Goal: Task Accomplishment & Management: Use online tool/utility

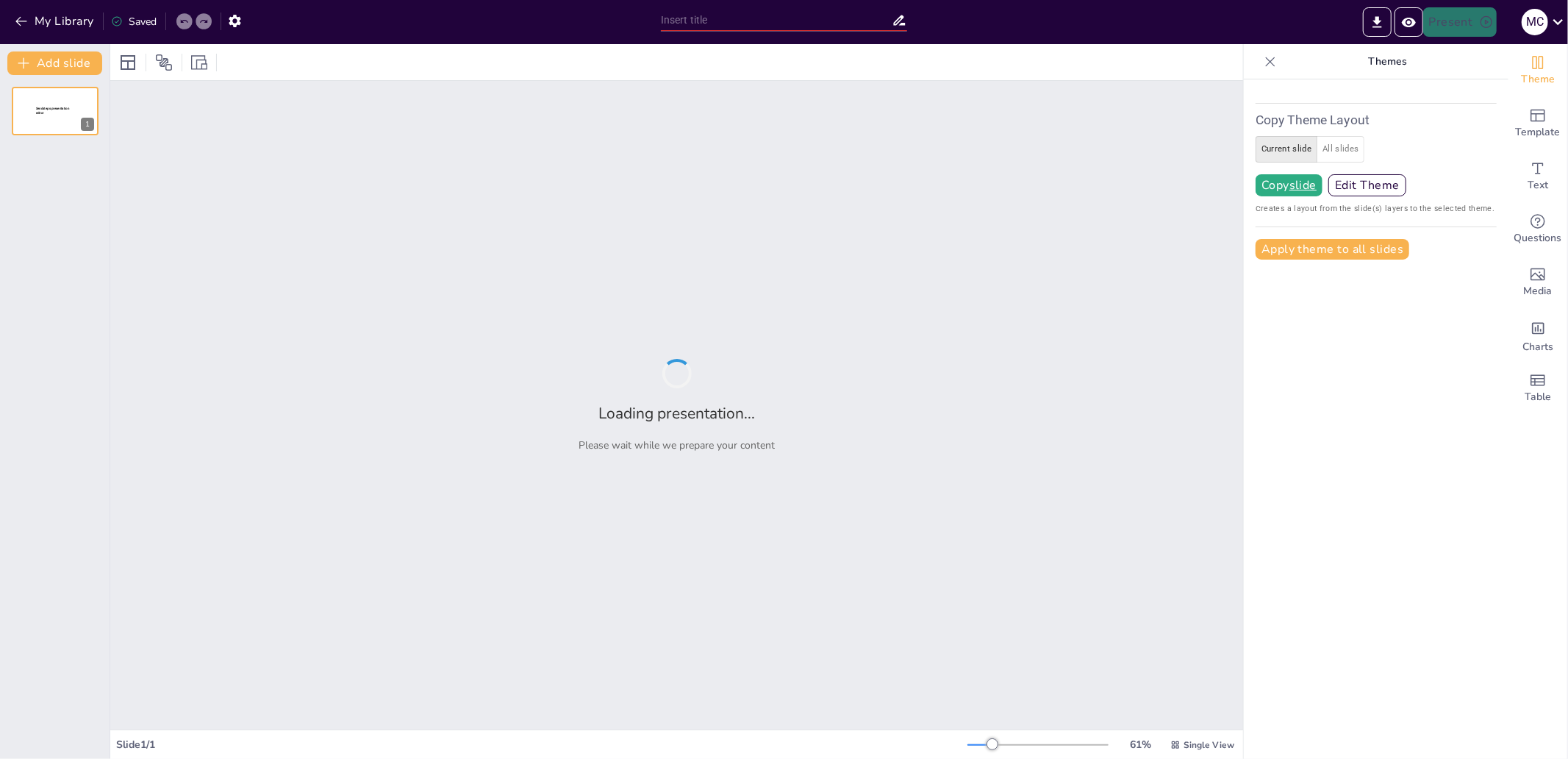
type input "test"
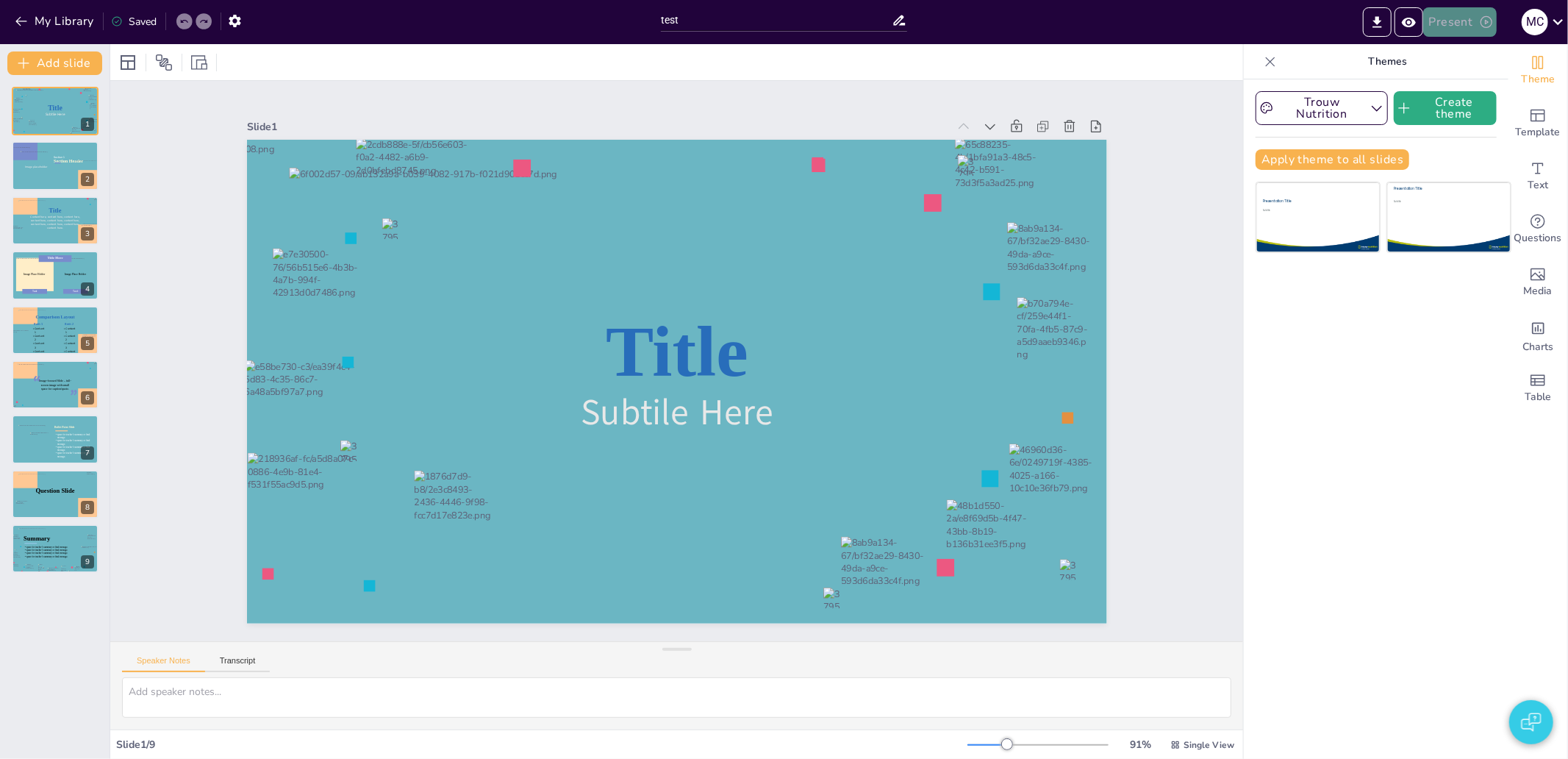
click at [1442, 22] on button "Present" at bounding box center [1459, 22] width 73 height 29
click at [1466, 92] on li "Play presentation" at bounding box center [1482, 91] width 115 height 24
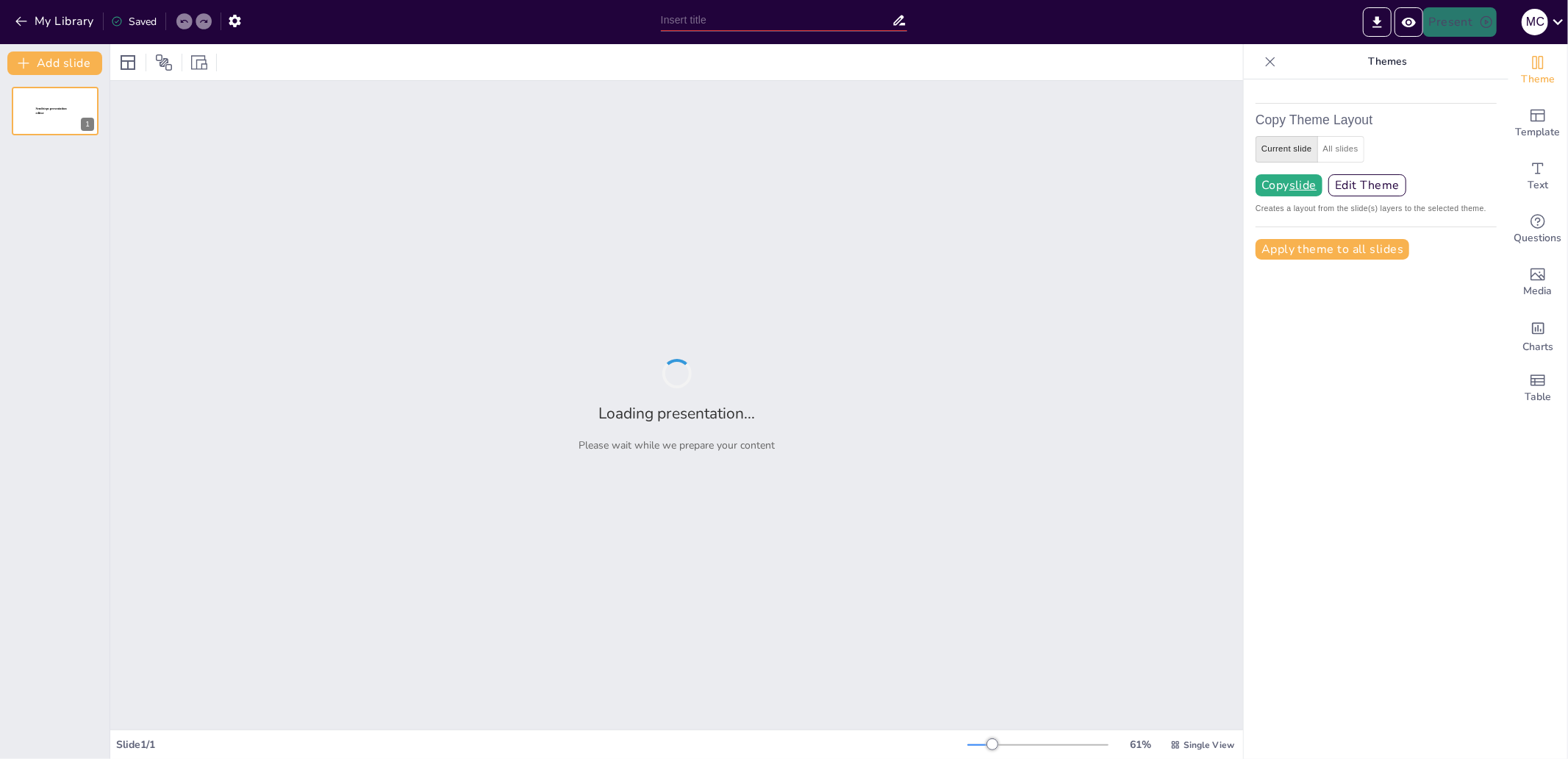
type input "test"
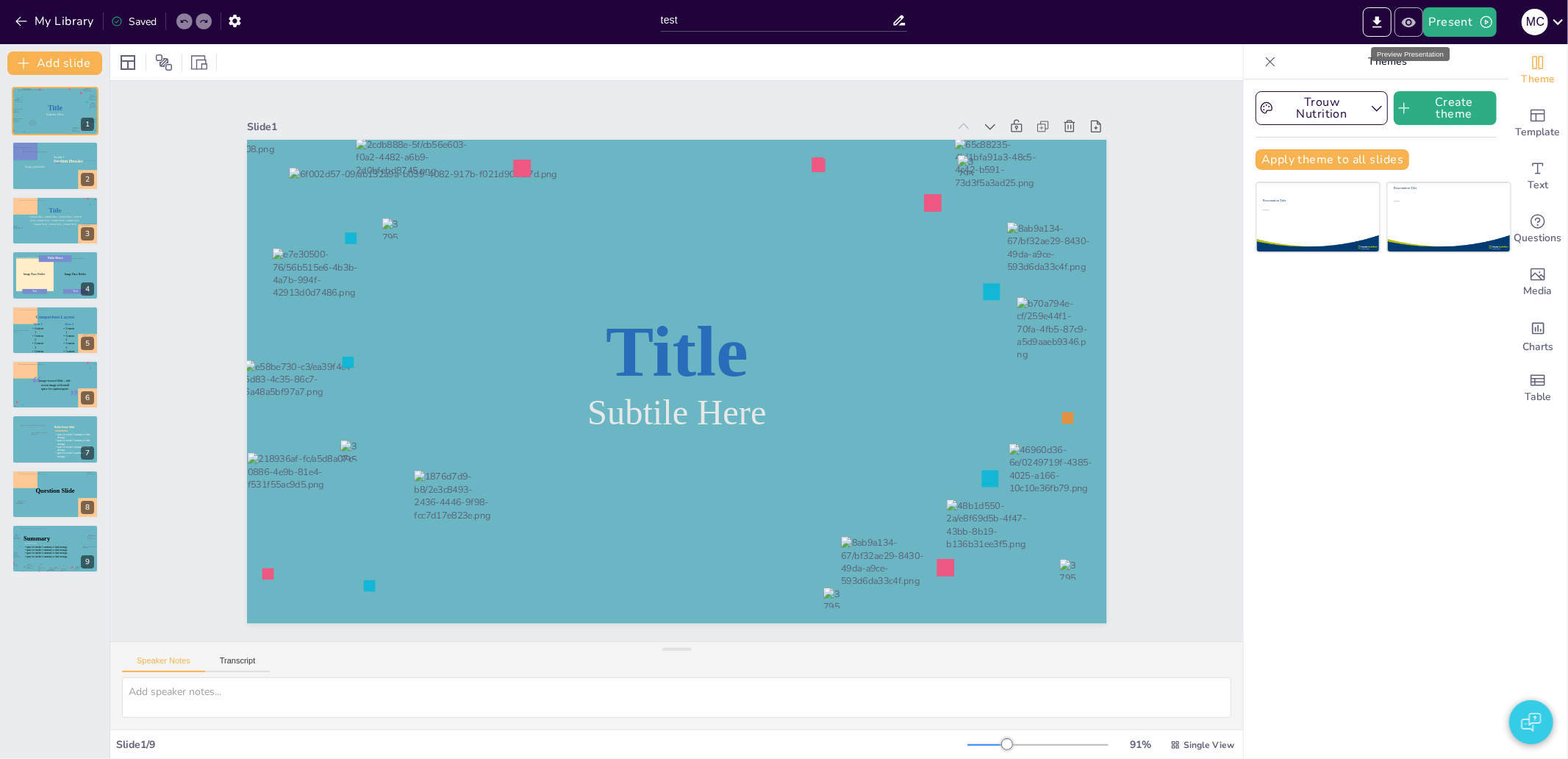
click at [1412, 27] on icon "Preview Presentation" at bounding box center [1409, 22] width 15 height 15
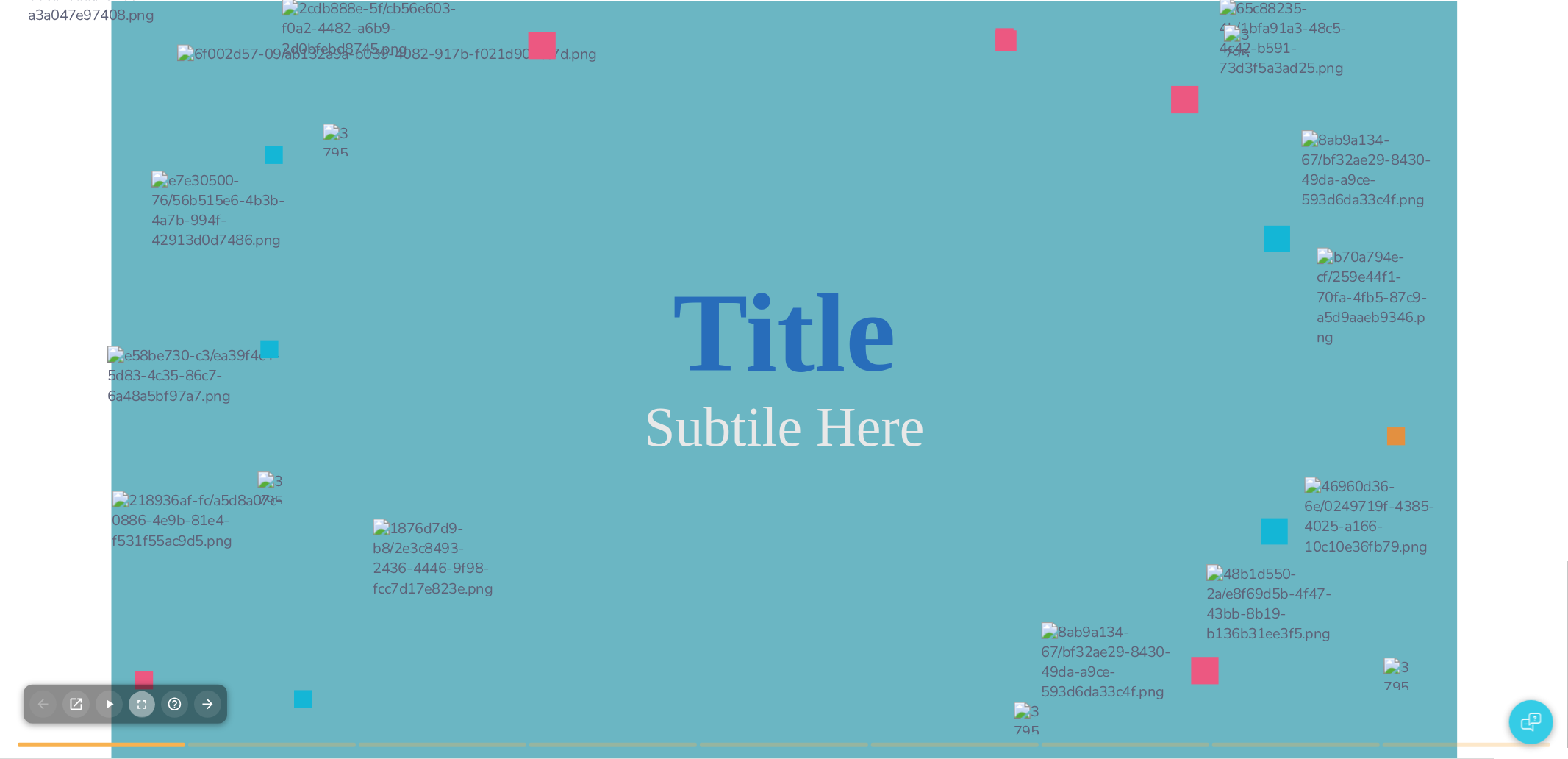
click at [139, 703] on icon "button" at bounding box center [142, 704] width 14 height 14
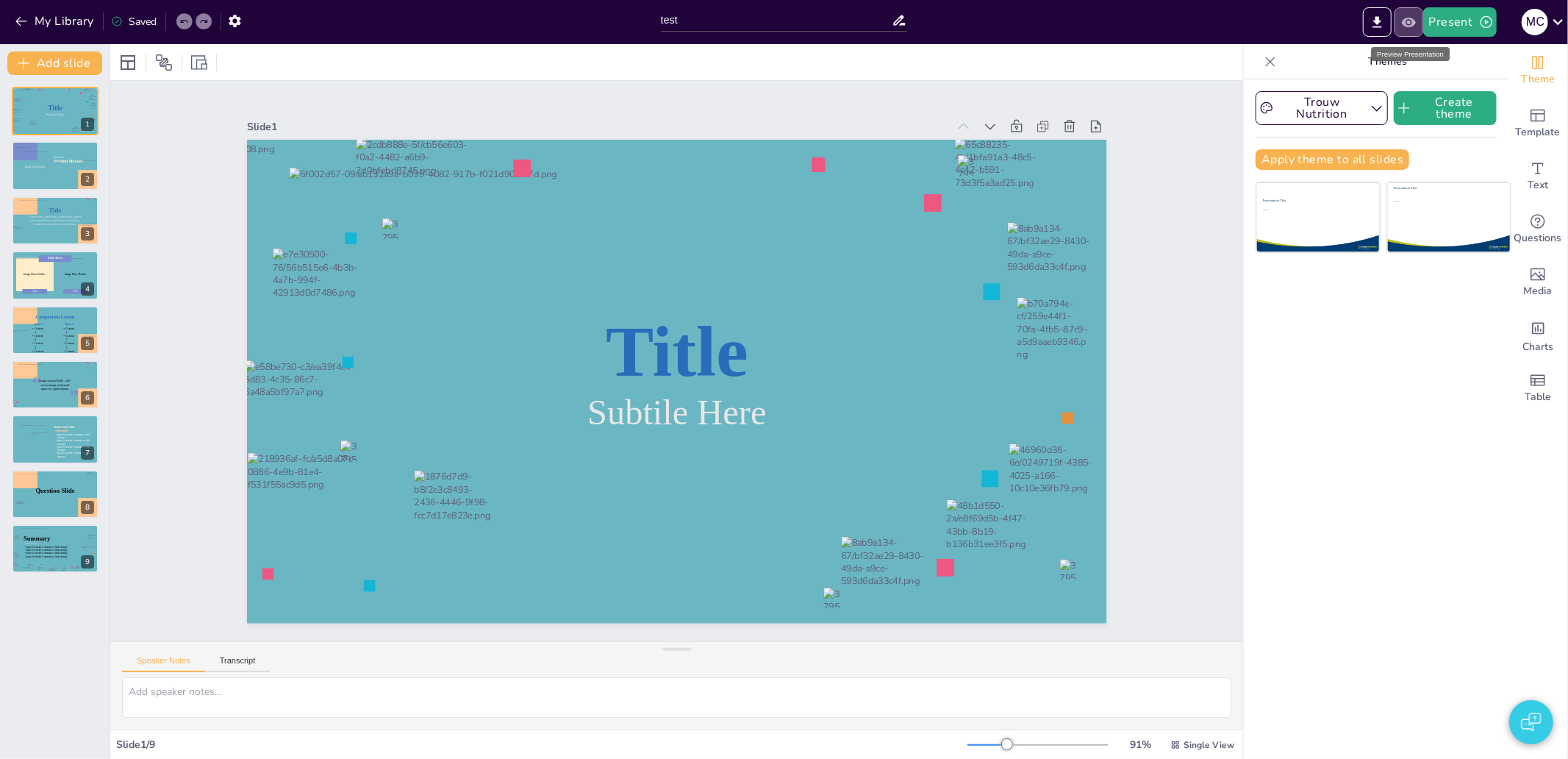
click at [1415, 23] on icon "Preview Presentation" at bounding box center [1408, 22] width 14 height 10
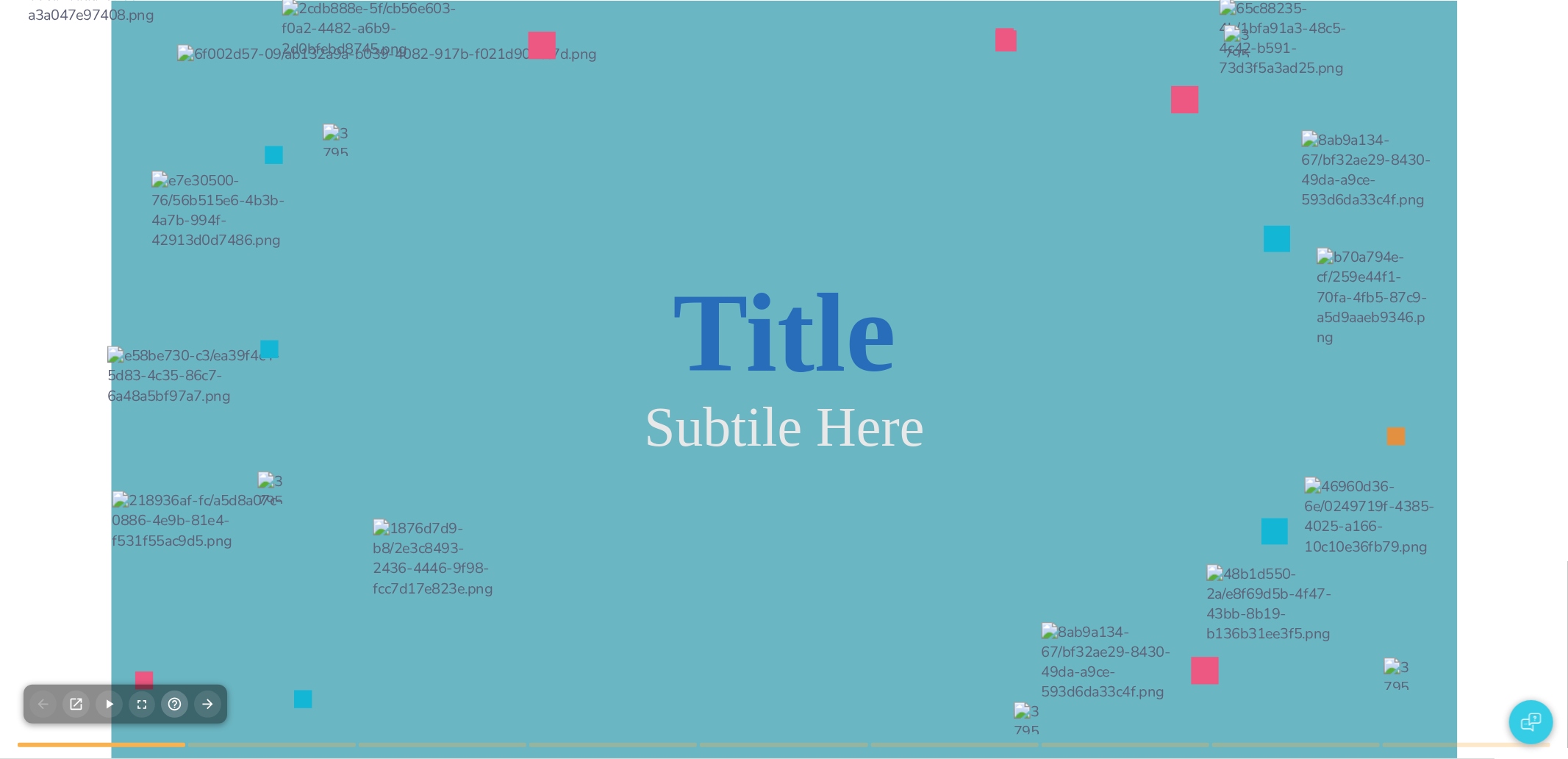
click at [174, 699] on icon "button" at bounding box center [174, 704] width 15 height 15
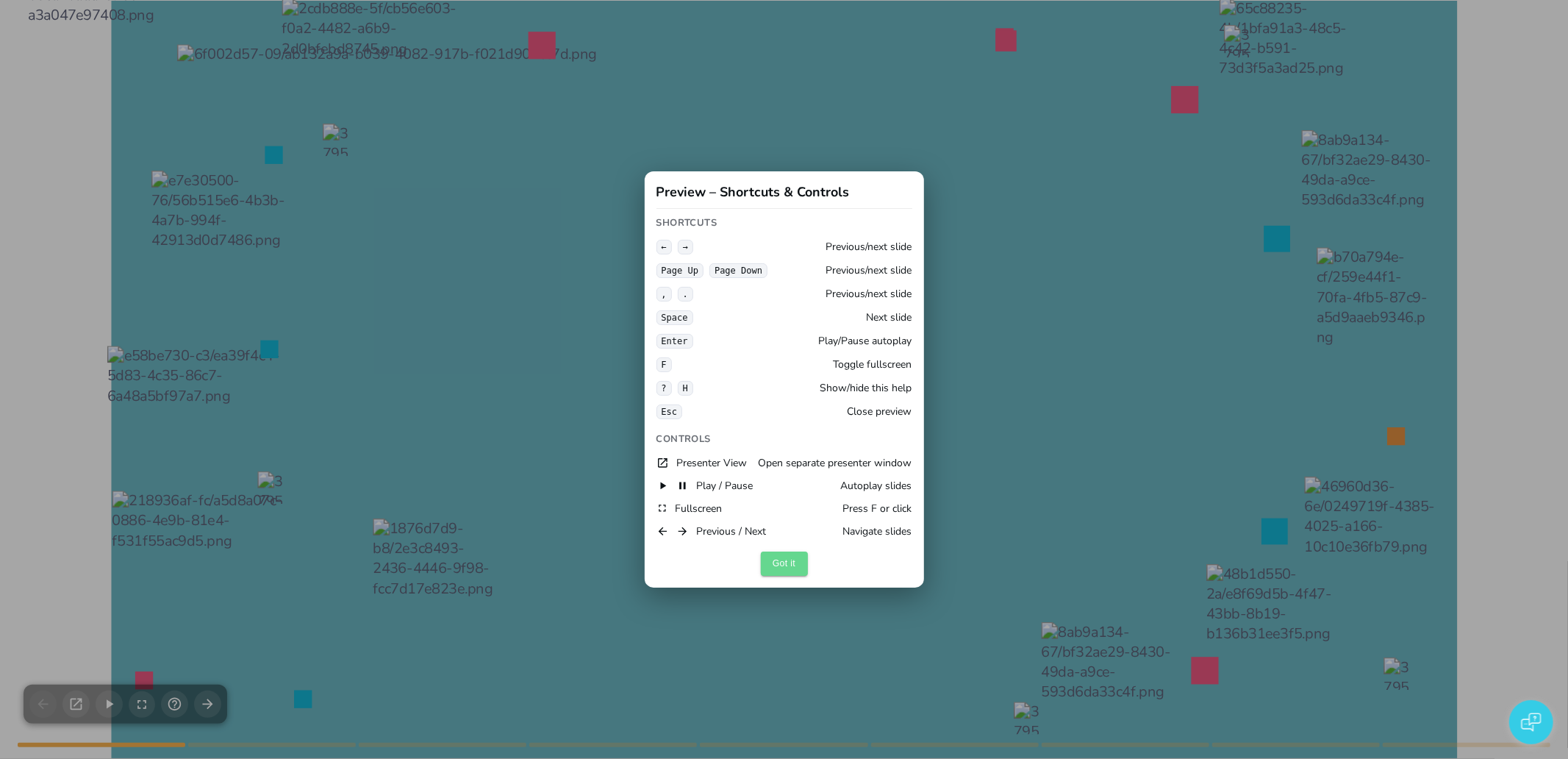
click at [784, 573] on button "Got it" at bounding box center [784, 563] width 47 height 24
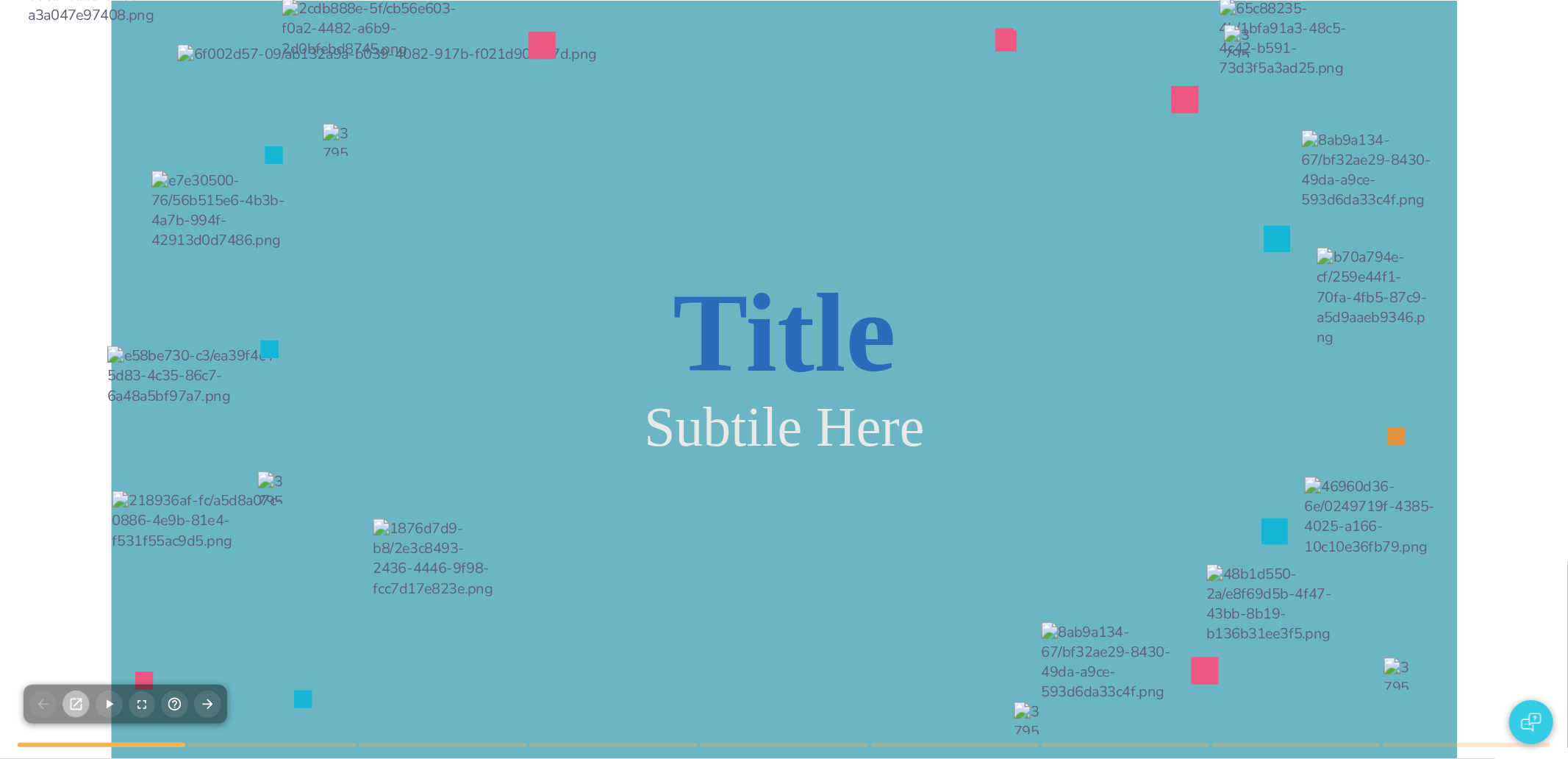
click at [72, 711] on icon "button" at bounding box center [75, 704] width 15 height 15
click at [1225, 412] on div at bounding box center [784, 379] width 1215 height 669
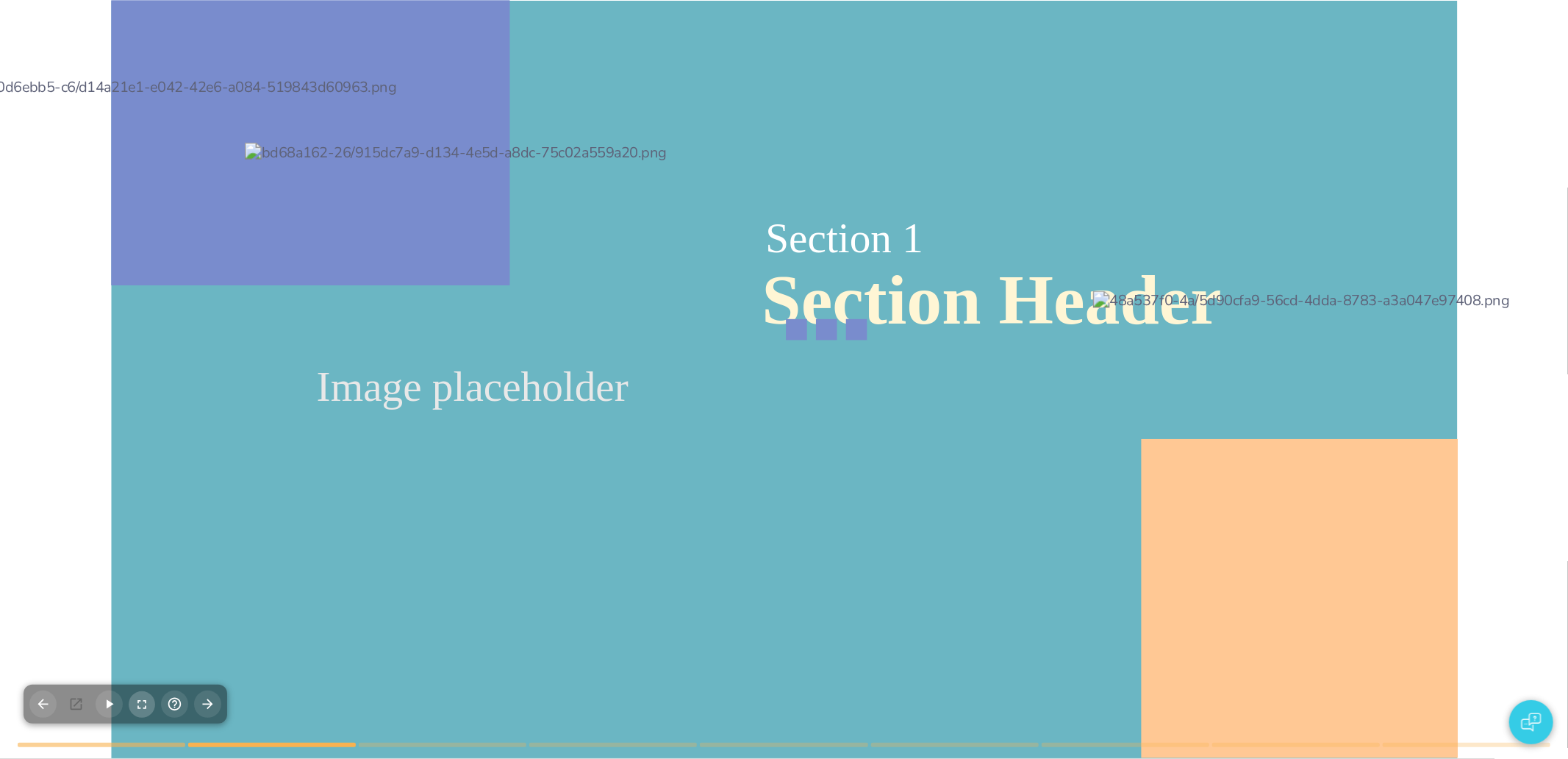
click at [140, 700] on icon "button" at bounding box center [142, 705] width 9 height 9
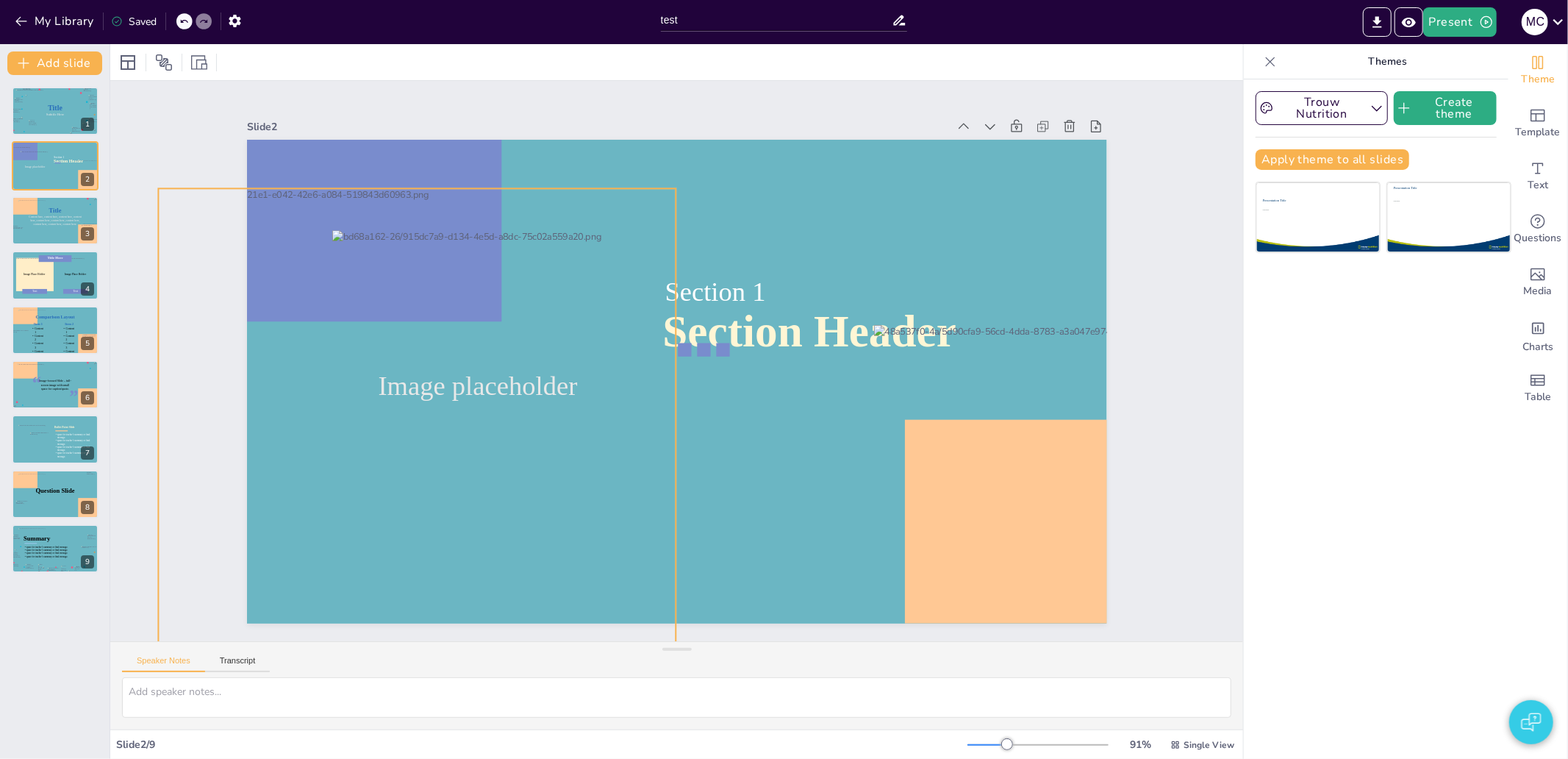
click at [150, 141] on div "Slide 1 Title Subtile Here Slide 2 Section Header Image placeholder Section 1 S…" at bounding box center [677, 360] width 1262 height 1052
click at [190, 141] on div "Slide 1 Title Subtile Here Slide 2 Section Header Image placeholder Section 1 S…" at bounding box center [677, 360] width 973 height 1263
click at [52, 169] on div at bounding box center [28, 173] width 53 height 53
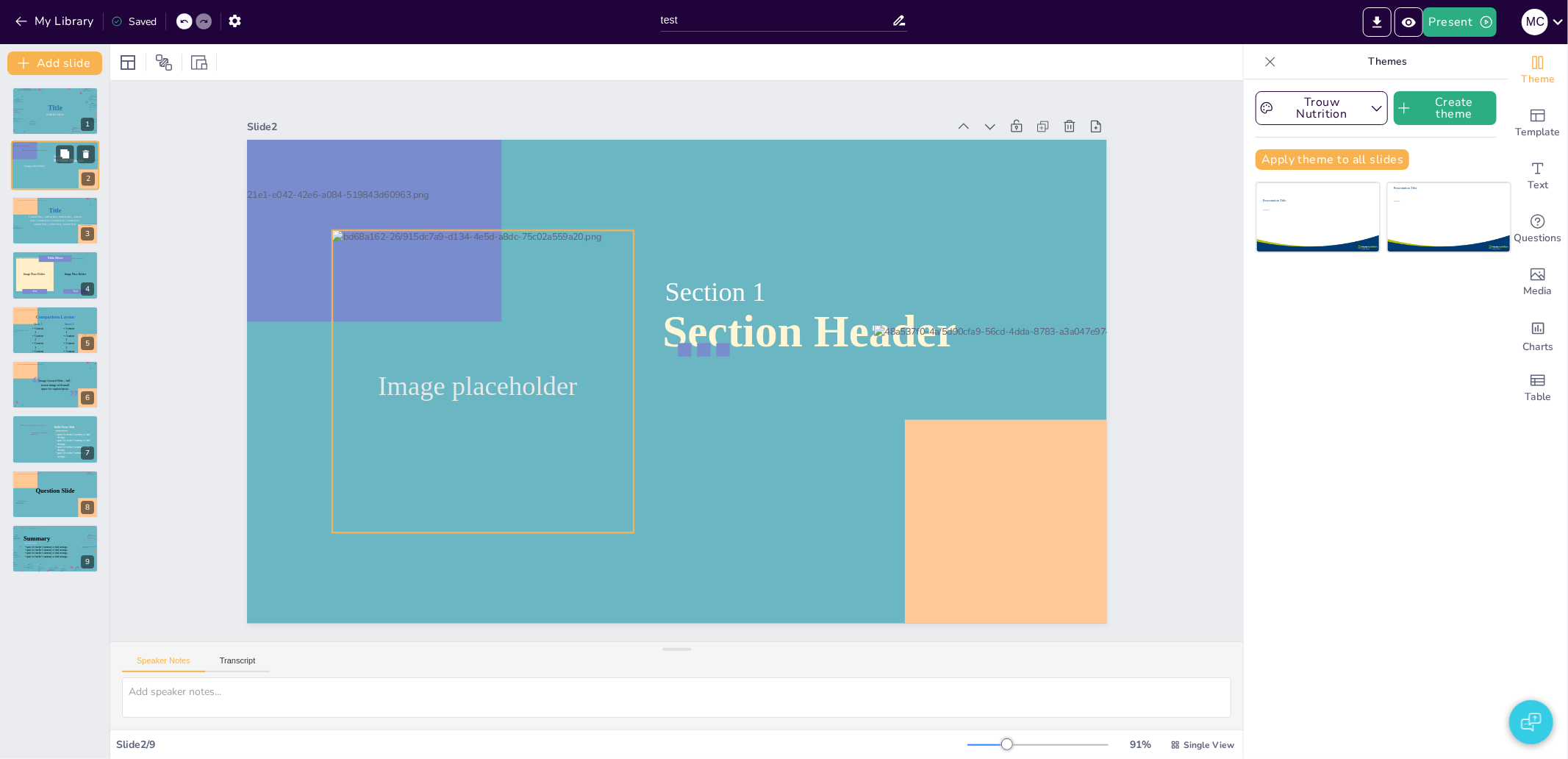
click at [37, 177] on div at bounding box center [35, 166] width 31 height 31
click at [1259, 53] on div at bounding box center [1271, 62] width 24 height 24
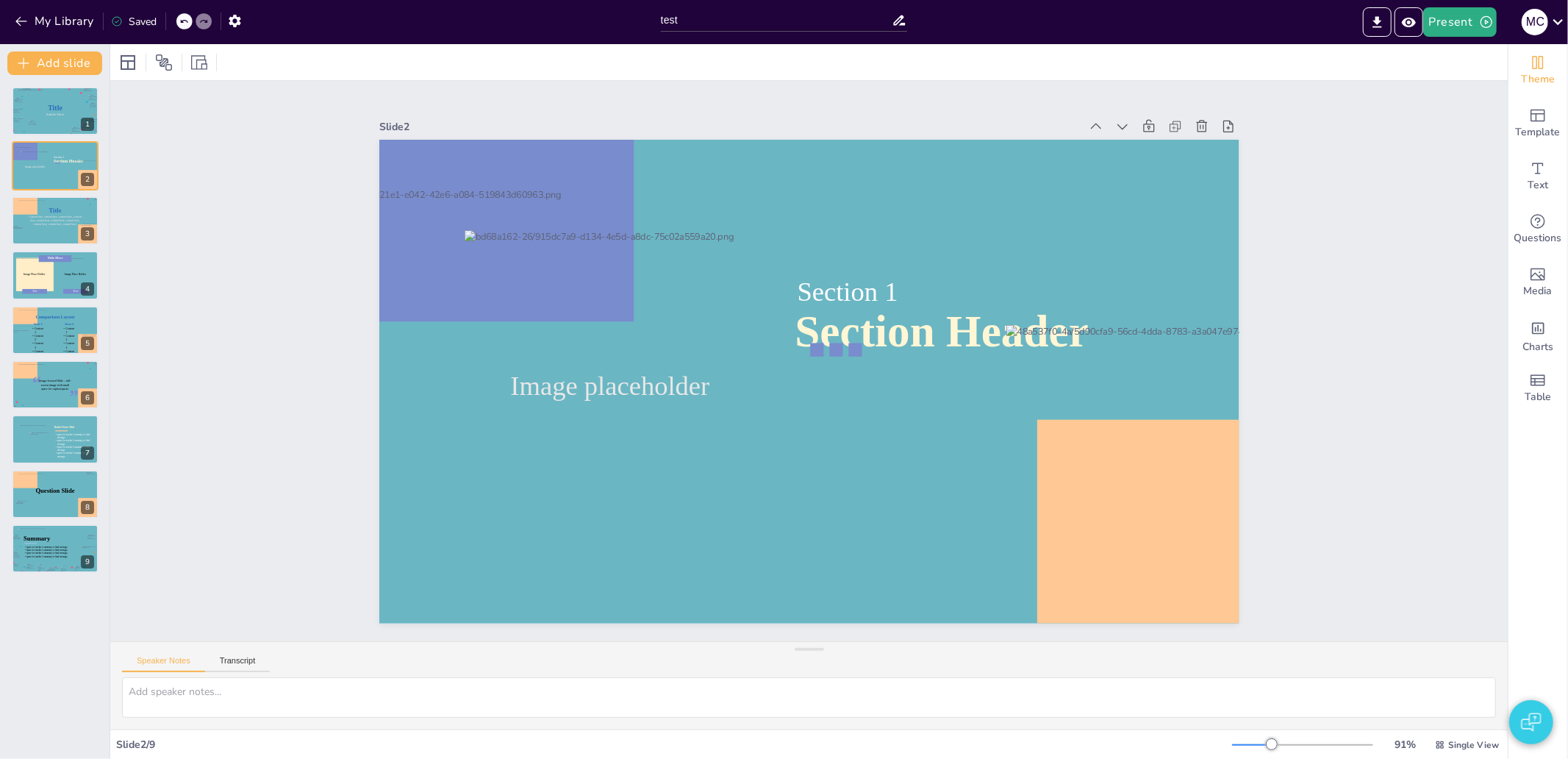
click at [1529, 64] on icon "Change the overall theme" at bounding box center [1537, 62] width 17 height 17
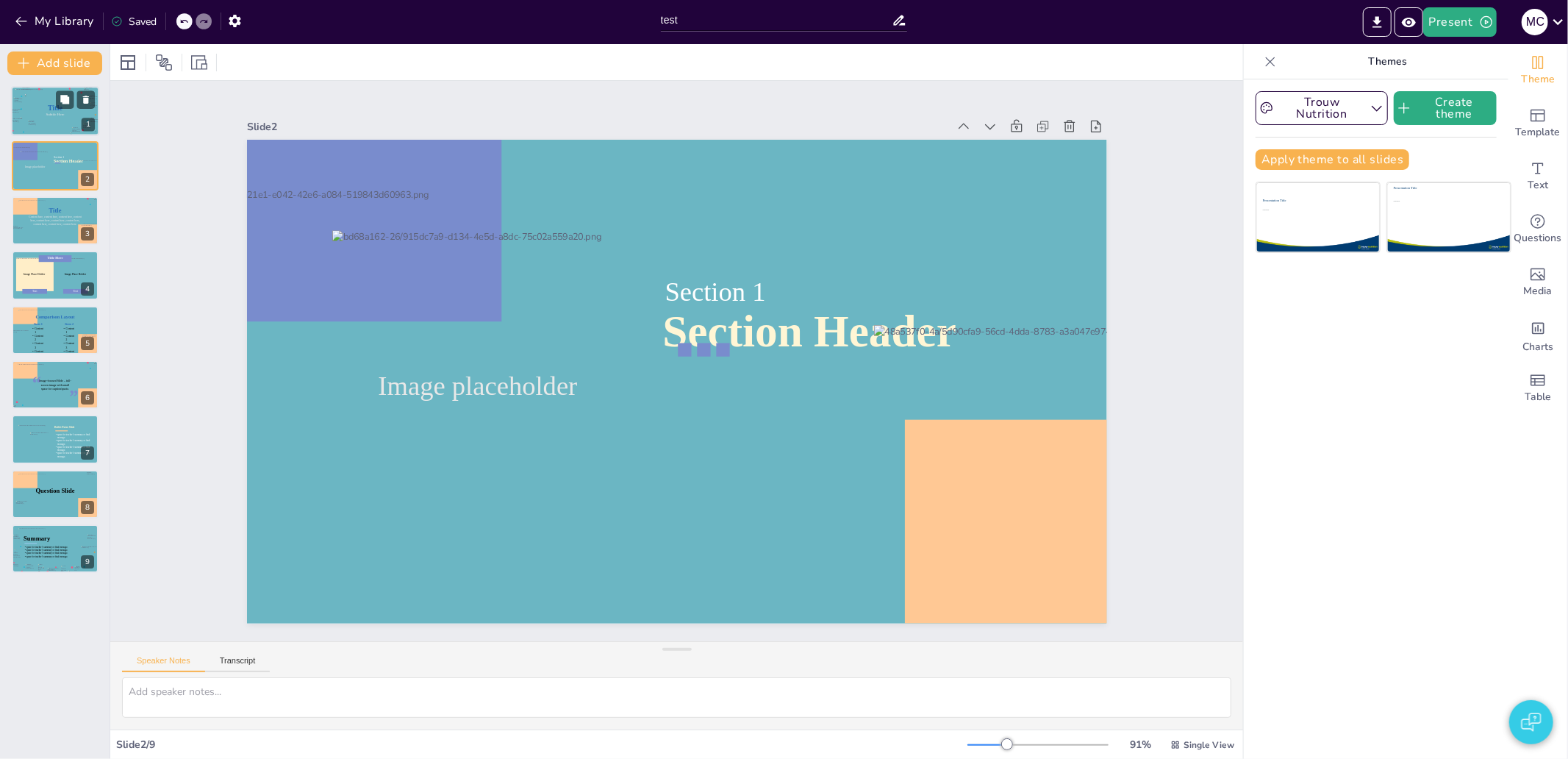
click at [35, 119] on div at bounding box center [55, 110] width 80 height 44
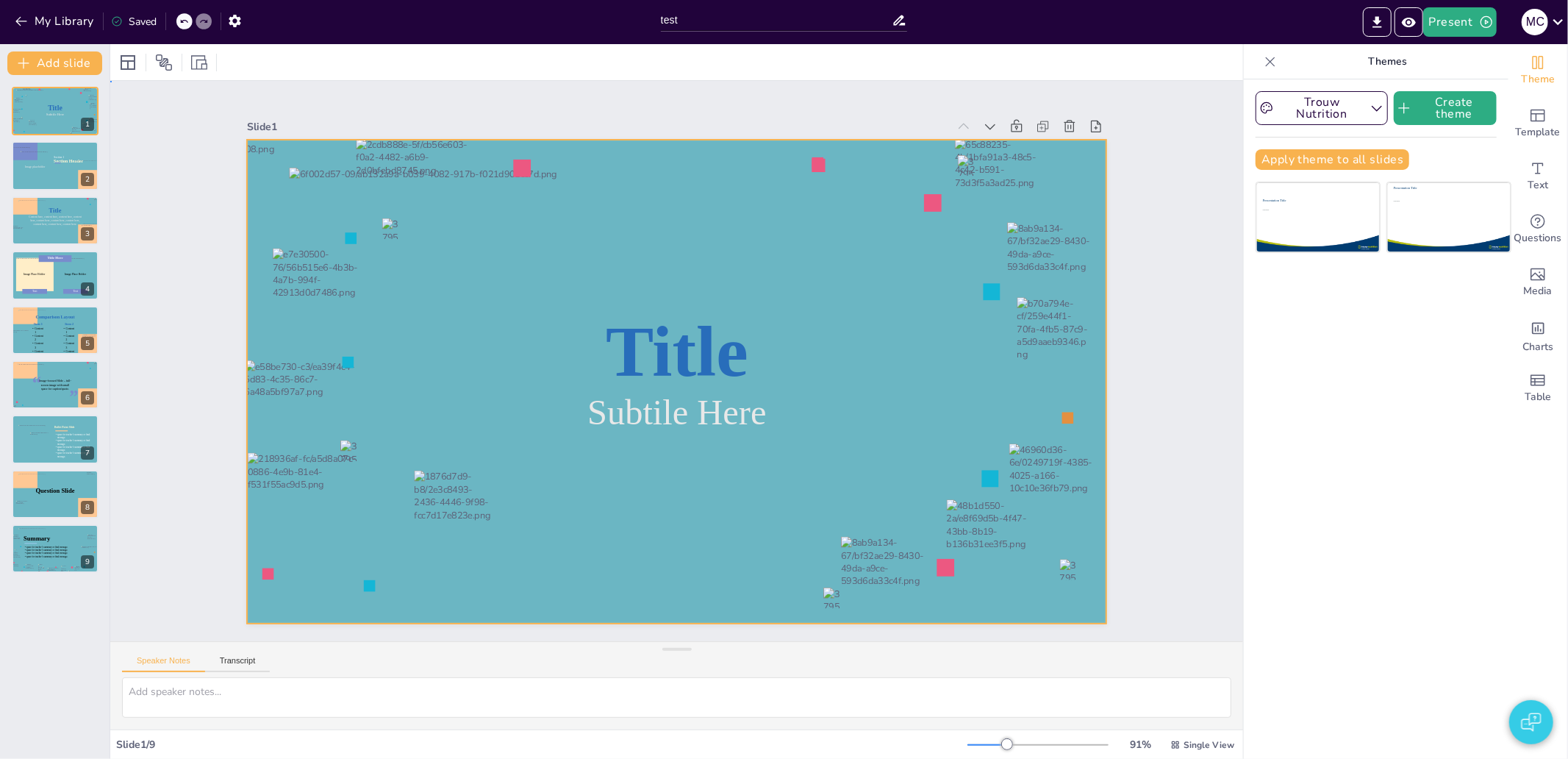
click at [689, 136] on div at bounding box center [681, 341] width 942 height 652
click at [222, 61] on icon at bounding box center [228, 62] width 16 height 16
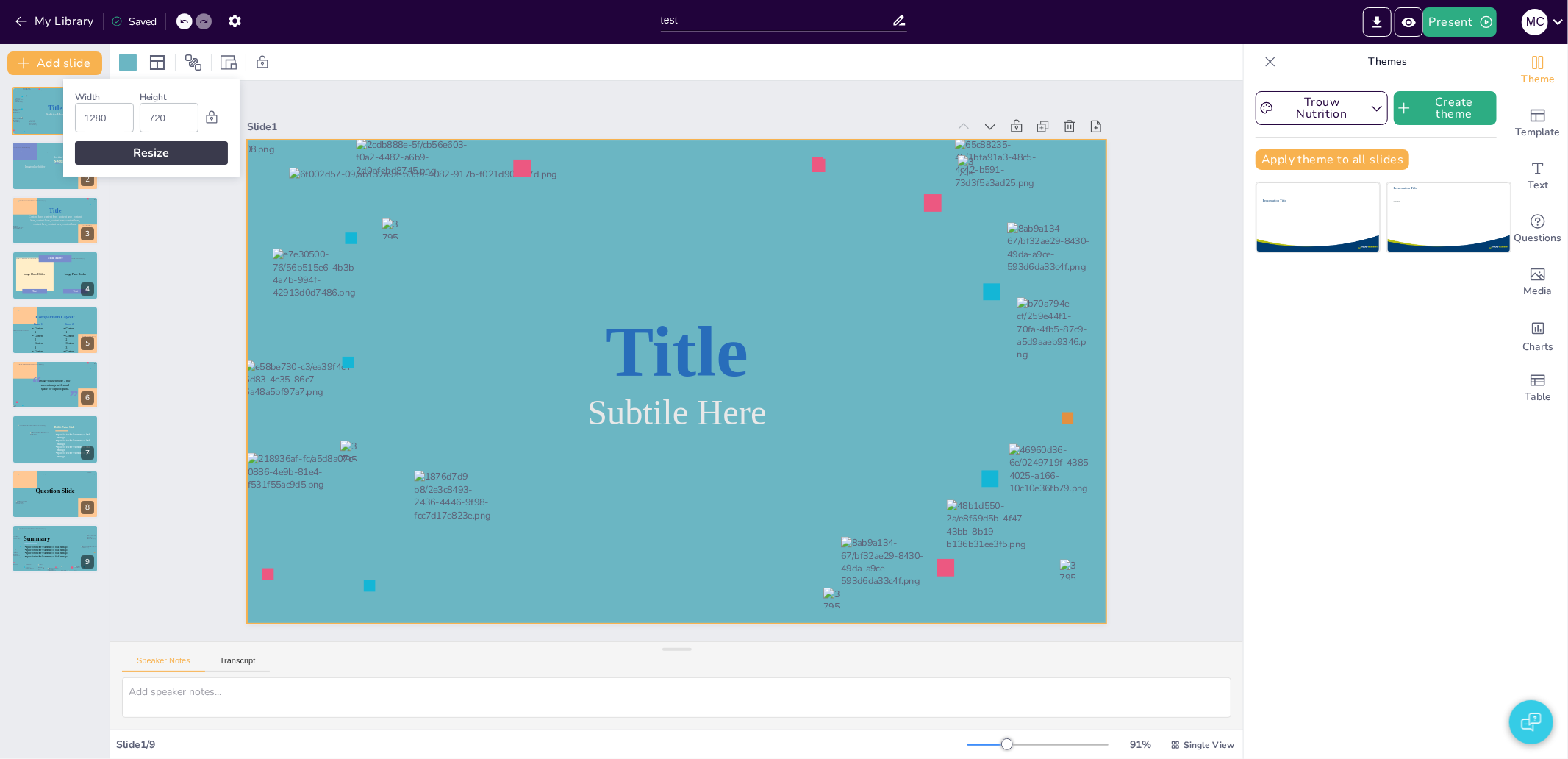
click at [104, 115] on input "1280" at bounding box center [104, 117] width 40 height 28
type input "2"
type input "1.1"
type input "27"
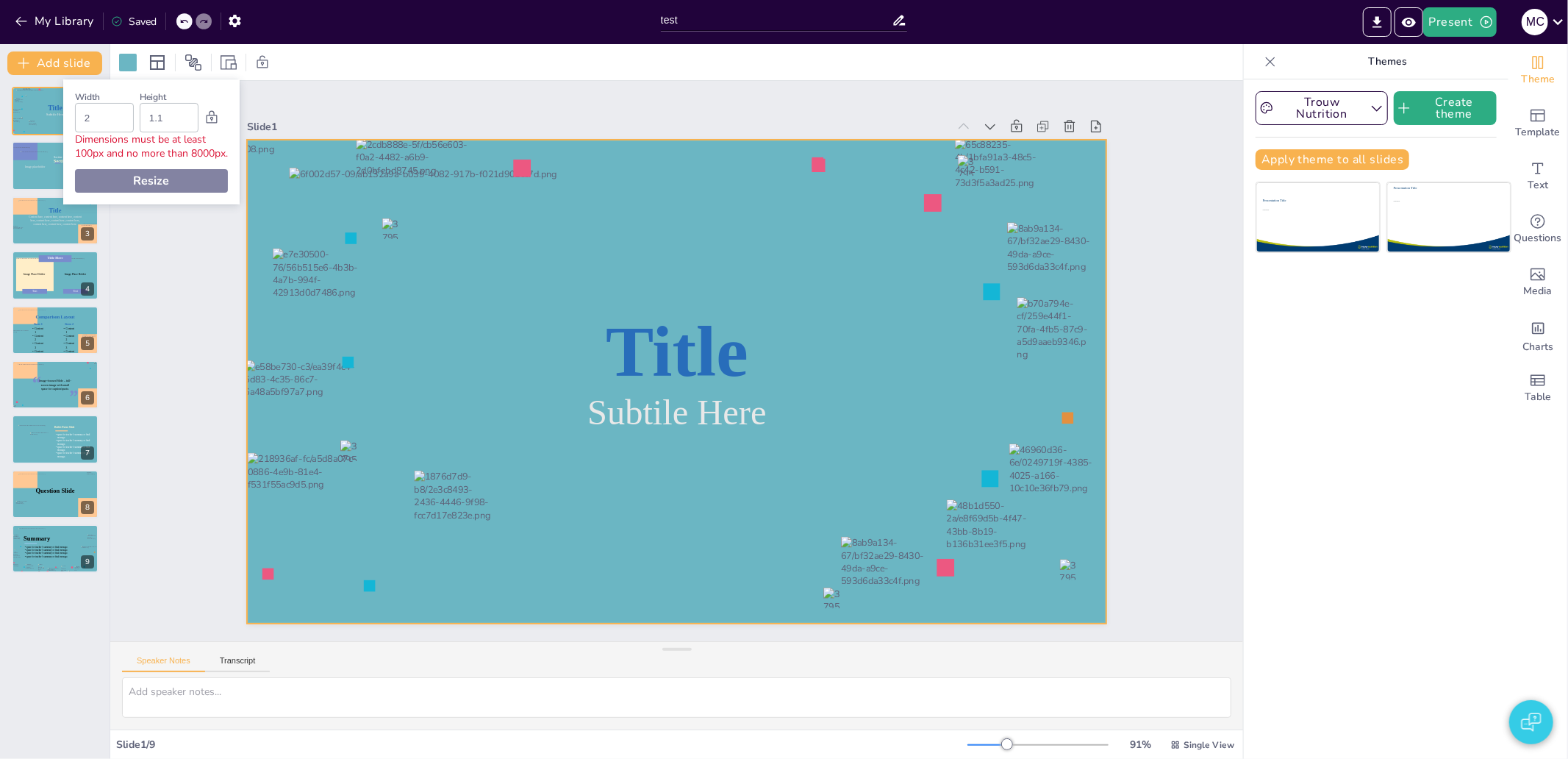
type input "9720"
type input "279"
type input "7440"
type input "2790"
type input "7200"
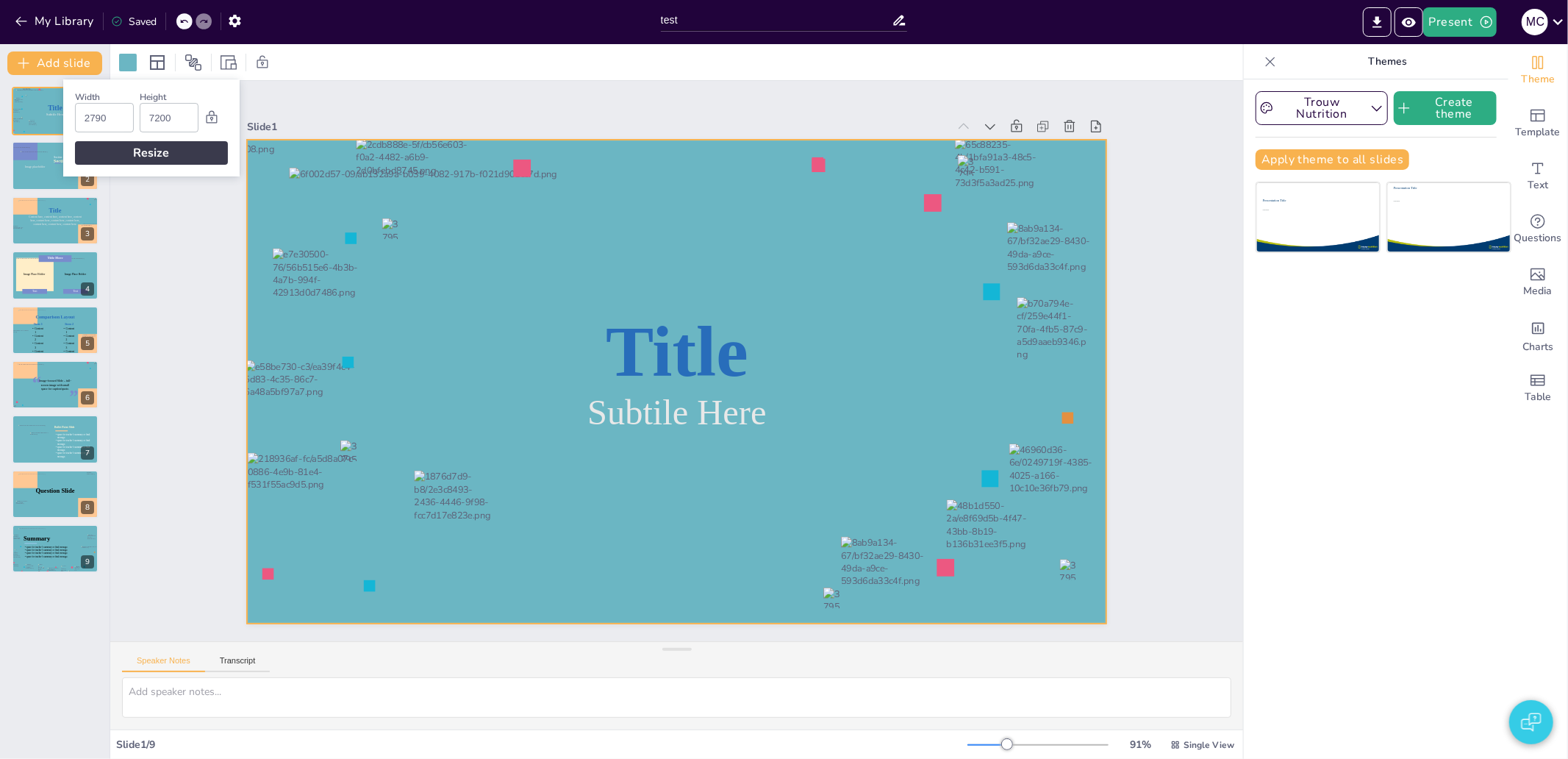
click at [98, 115] on input "2790" at bounding box center [104, 117] width 40 height 28
click at [99, 111] on input "2790" at bounding box center [104, 117] width 40 height 28
click at [211, 118] on icon at bounding box center [211, 118] width 11 height 13
click at [119, 110] on input "2790" at bounding box center [104, 117] width 40 height 28
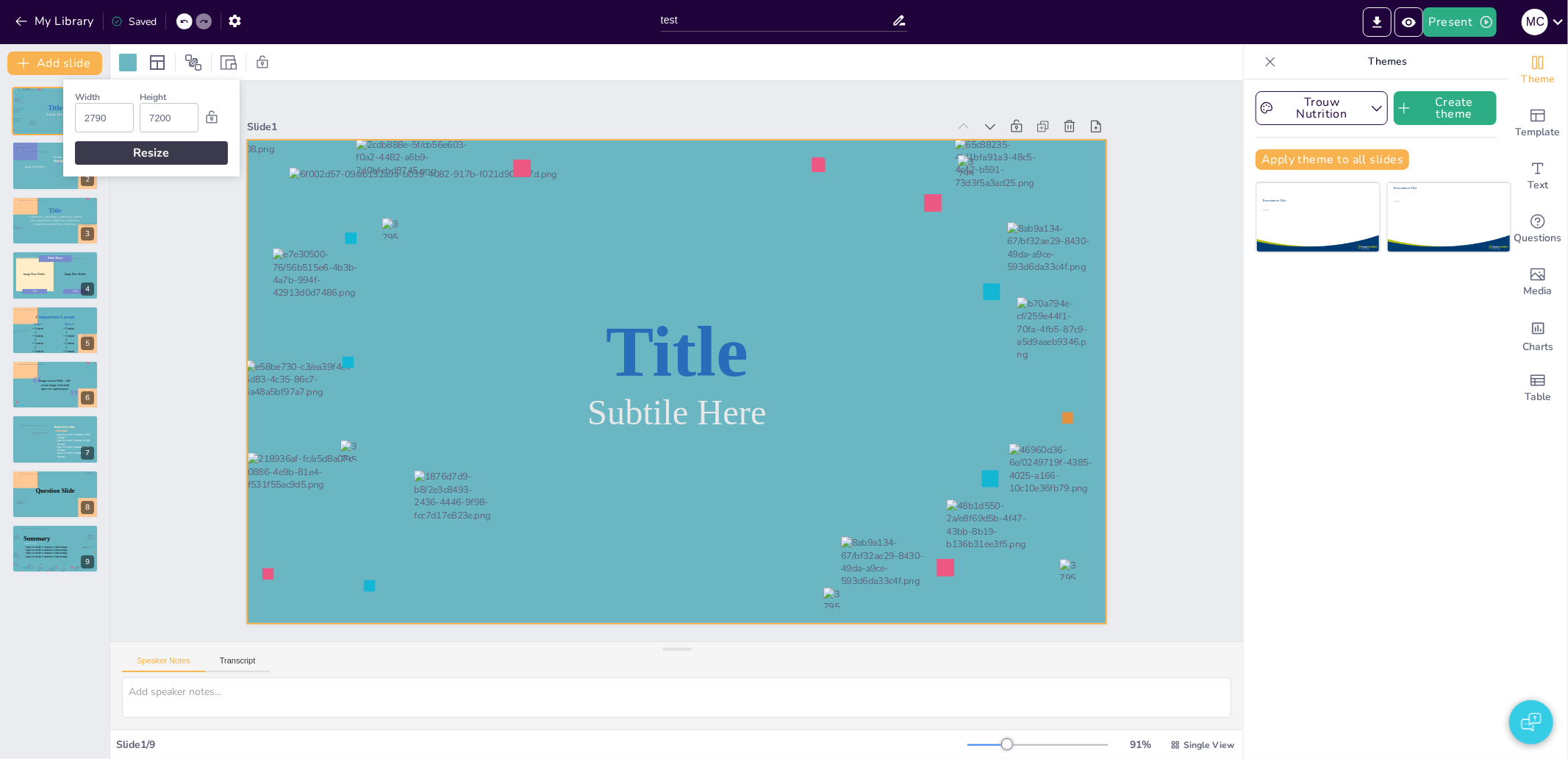
click at [119, 110] on input "2790" at bounding box center [104, 117] width 40 height 28
type input "2200"
click at [178, 115] on input "7200" at bounding box center [169, 117] width 40 height 28
click at [181, 114] on input "7200" at bounding box center [169, 117] width 40 height 28
type input "2790"
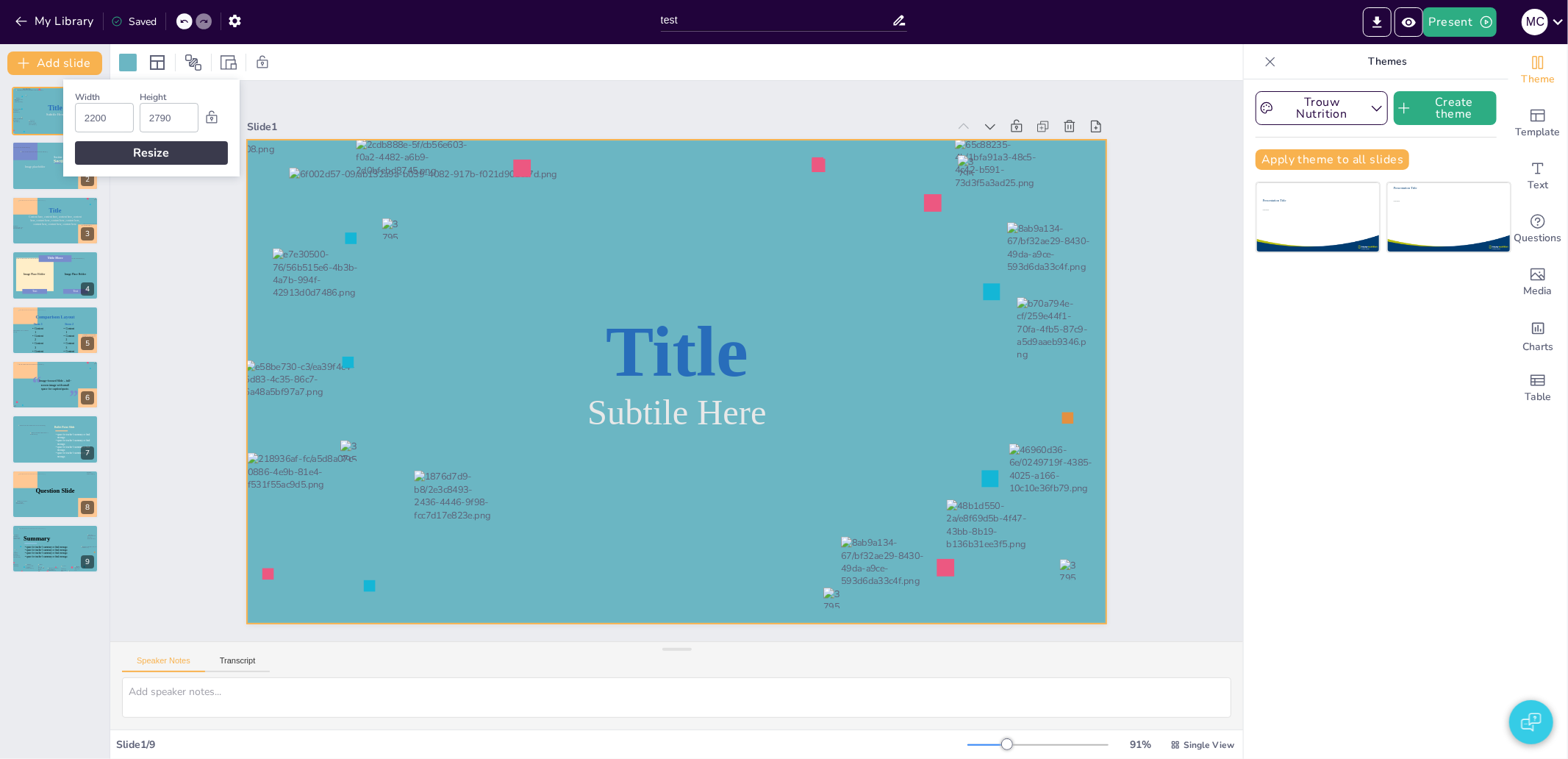
click at [162, 152] on div "Resize" at bounding box center [151, 153] width 153 height 24
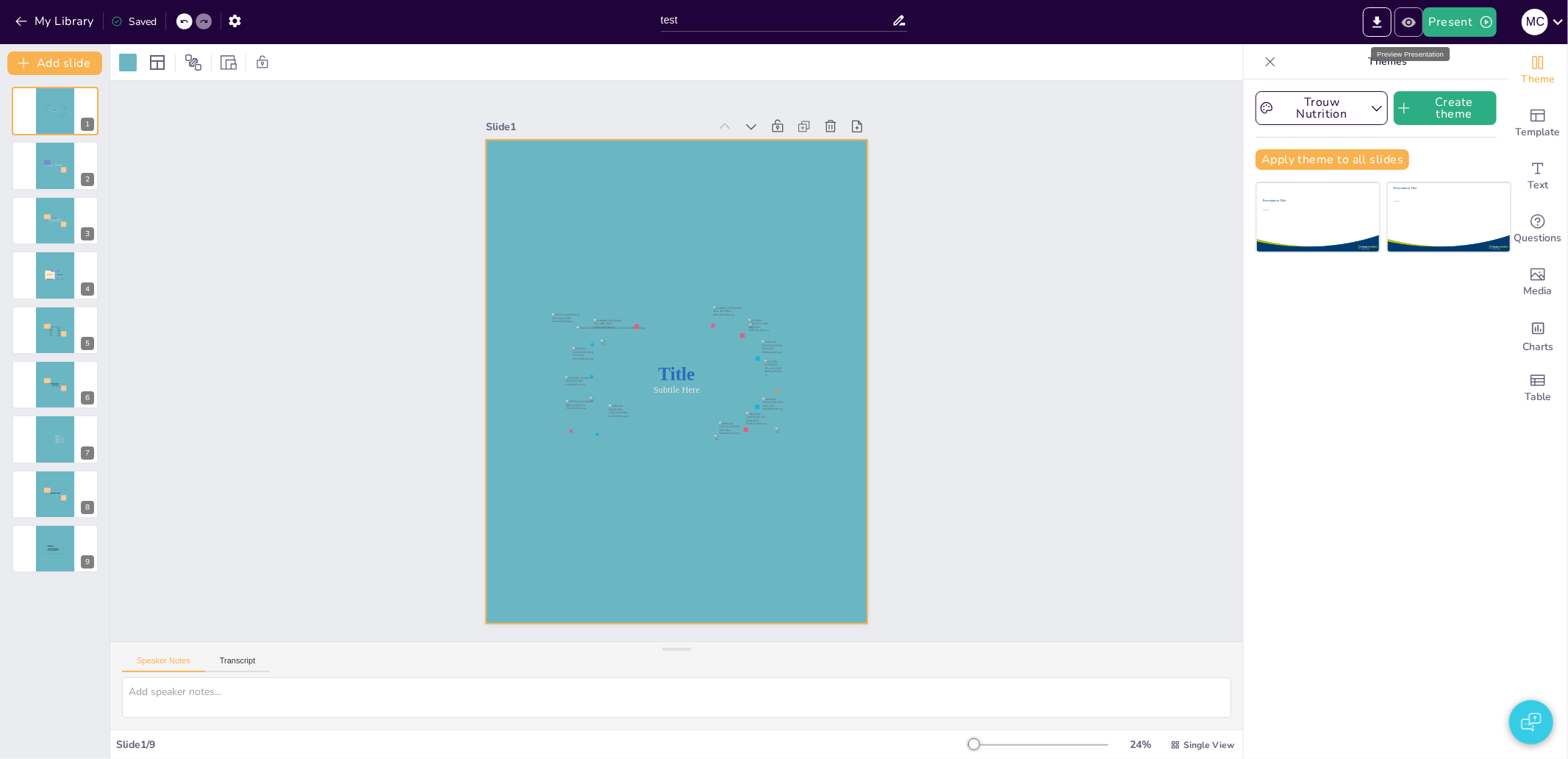
click at [1411, 13] on button "Preview Presentation" at bounding box center [1409, 22] width 29 height 29
click at [1263, 63] on icon at bounding box center [1270, 62] width 14 height 14
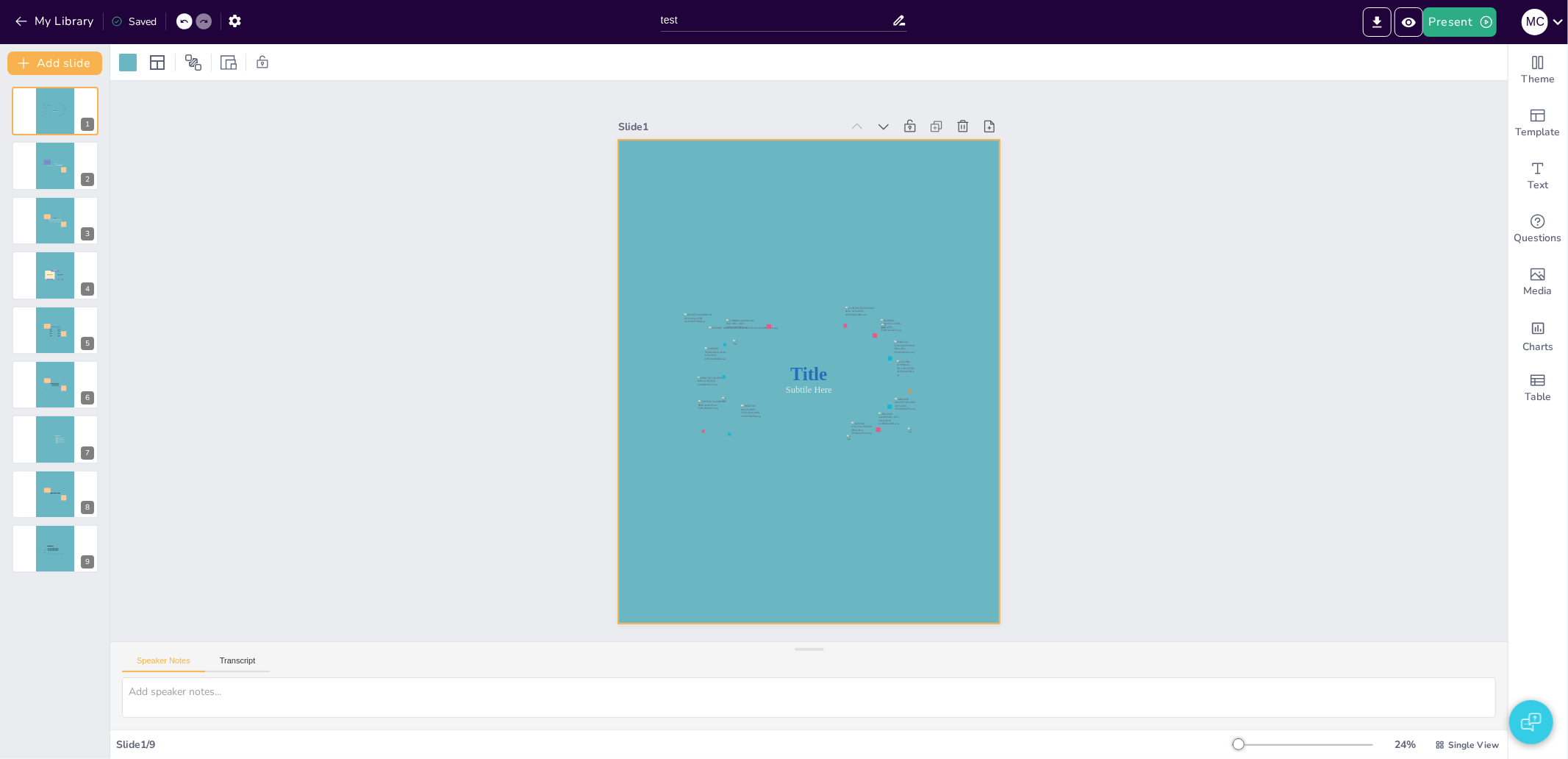
click at [1408, 38] on div "Present M C" at bounding box center [1242, 22] width 654 height 44
click at [1409, 25] on icon "Preview Presentation" at bounding box center [1408, 22] width 14 height 10
click at [486, 331] on div "Slide 1 Title Subtile Here Slide 2 Section Header Image placeholder Section 1 S…" at bounding box center [809, 361] width 1414 height 1351
click at [56, 20] on button "My Library" at bounding box center [55, 22] width 89 height 24
